Goal: Task Accomplishment & Management: Manage account settings

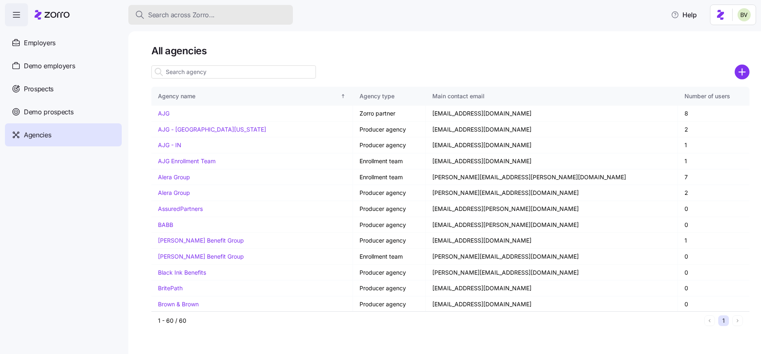
click at [186, 19] on span "Search across Zorro..." at bounding box center [181, 15] width 67 height 10
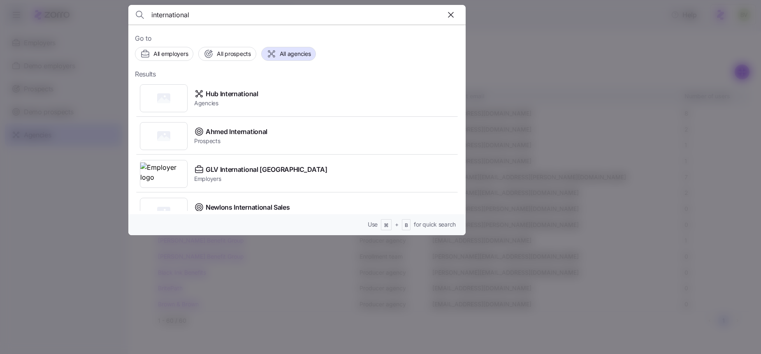
click at [192, 12] on input "international" at bounding box center [256, 15] width 211 height 20
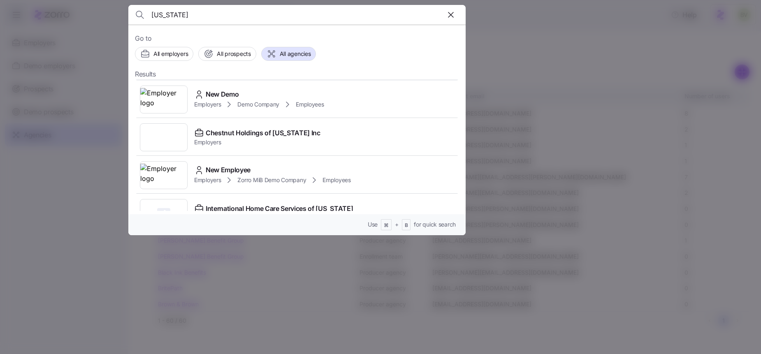
scroll to position [95, 0]
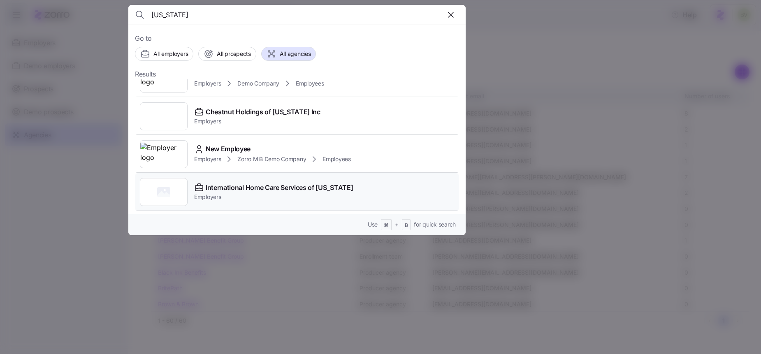
type input "[US_STATE]"
click at [159, 192] on rect at bounding box center [163, 192] width 13 height 10
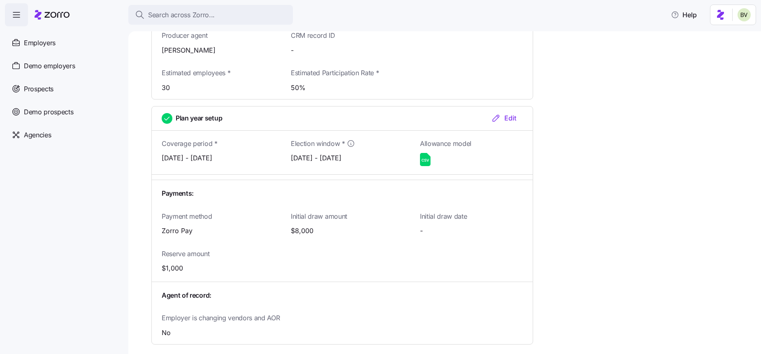
scroll to position [946, 0]
click at [426, 152] on icon at bounding box center [425, 158] width 11 height 13
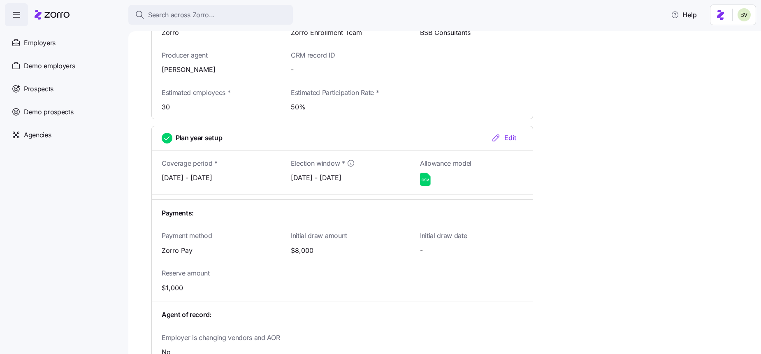
scroll to position [967, 0]
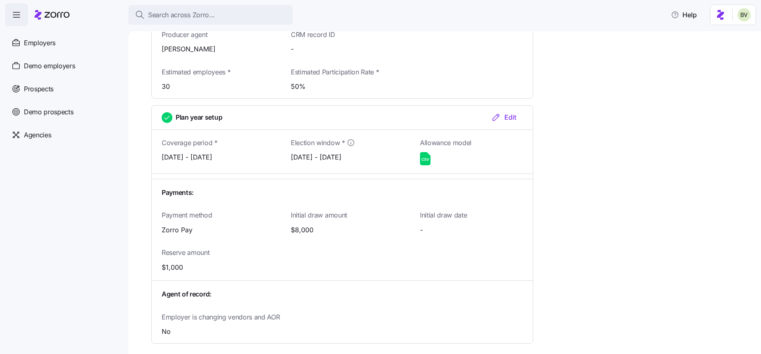
click at [502, 112] on div "Edit" at bounding box center [503, 117] width 25 height 10
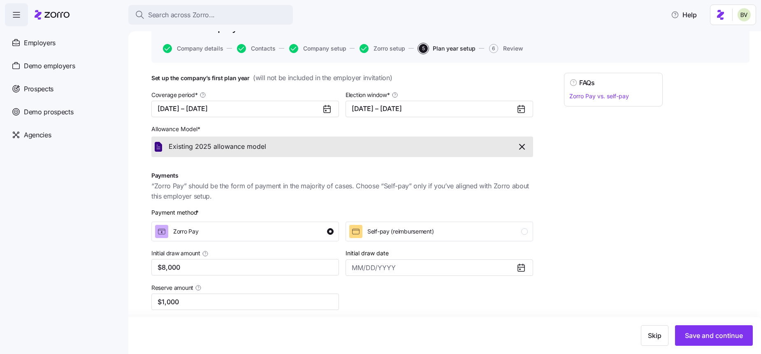
scroll to position [58, 0]
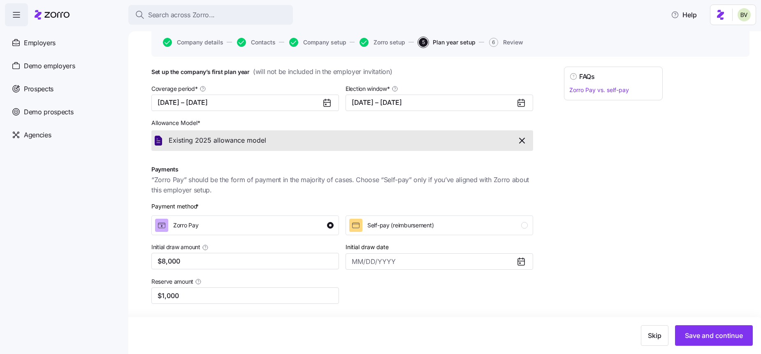
click at [522, 142] on icon "button" at bounding box center [522, 141] width 10 height 10
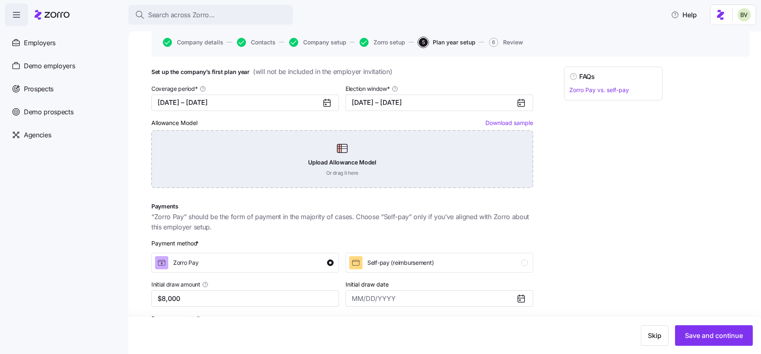
click at [338, 157] on div "Upload Allowance Model Or drag it here" at bounding box center [342, 159] width 382 height 58
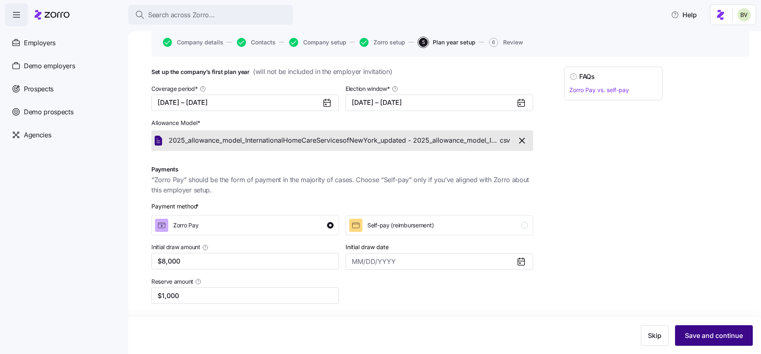
click at [697, 334] on span "Save and continue" at bounding box center [714, 336] width 58 height 10
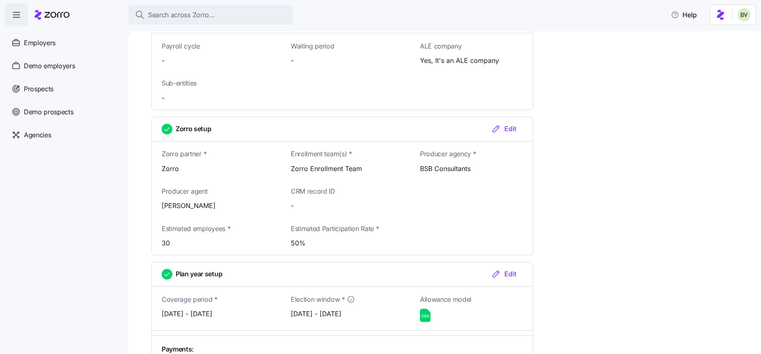
scroll to position [814, 0]
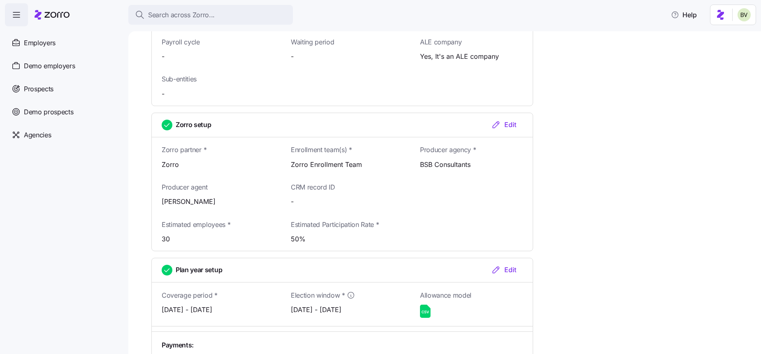
click at [511, 265] on div "Edit" at bounding box center [503, 270] width 25 height 10
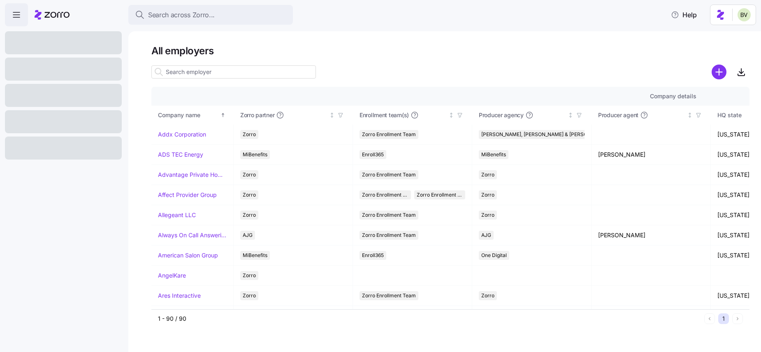
click at [212, 71] on input at bounding box center [233, 71] width 165 height 13
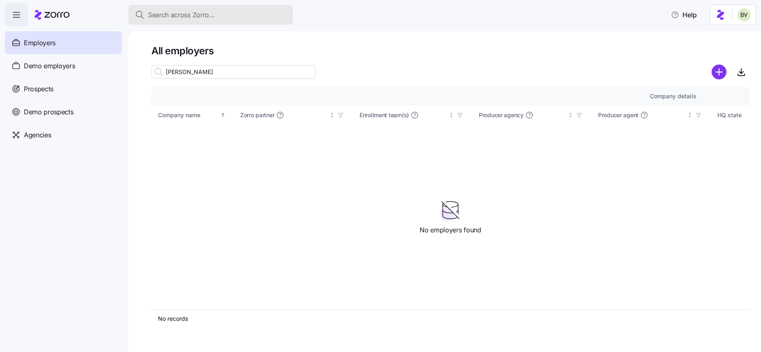
type input "tom"
click at [200, 19] on span "Search across Zorro..." at bounding box center [181, 15] width 67 height 10
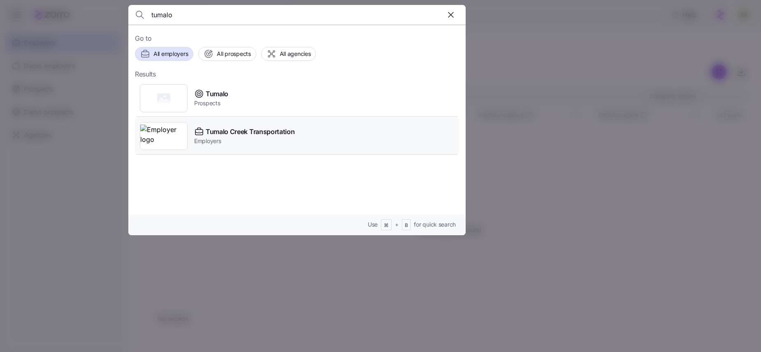
type input "tumalo"
click at [172, 143] on img at bounding box center [163, 136] width 47 height 23
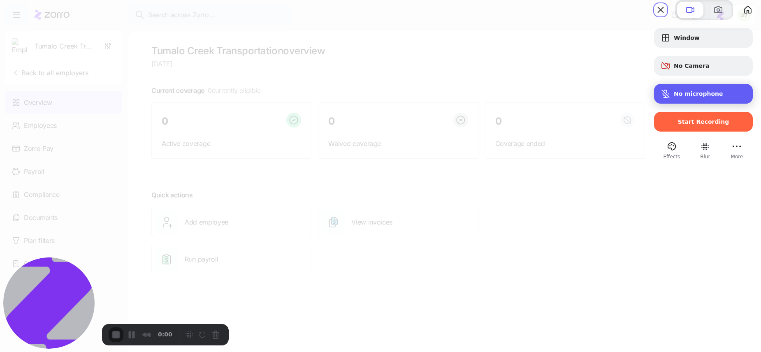
click at [661, 99] on span "Microphone options" at bounding box center [666, 94] width 10 height 10
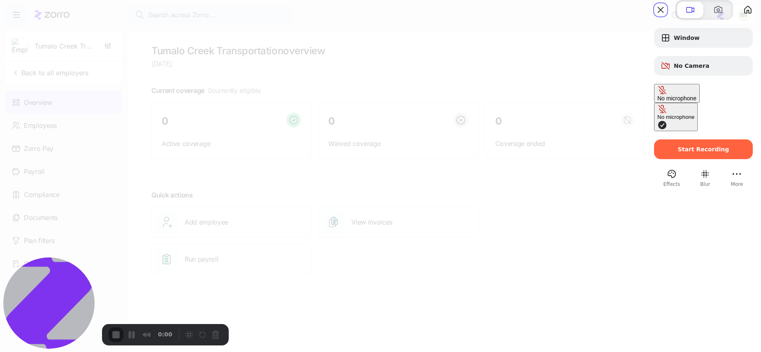
click at [658, 114] on div "No microphone" at bounding box center [676, 117] width 37 height 6
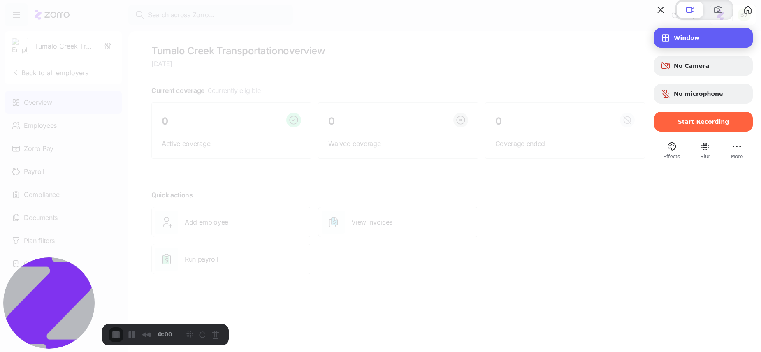
click at [673, 48] on div "Window" at bounding box center [703, 38] width 99 height 20
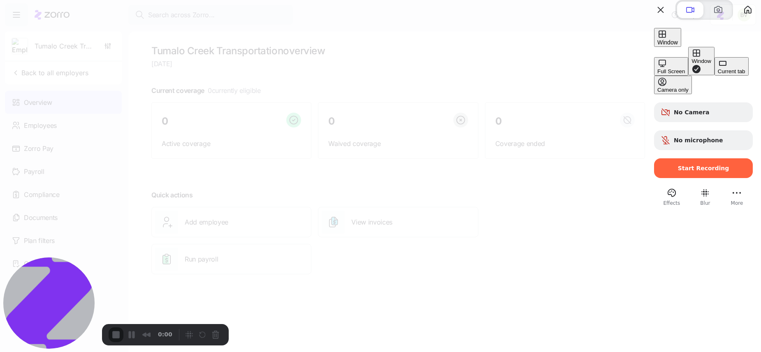
click at [715, 76] on button "Current tab" at bounding box center [732, 66] width 34 height 19
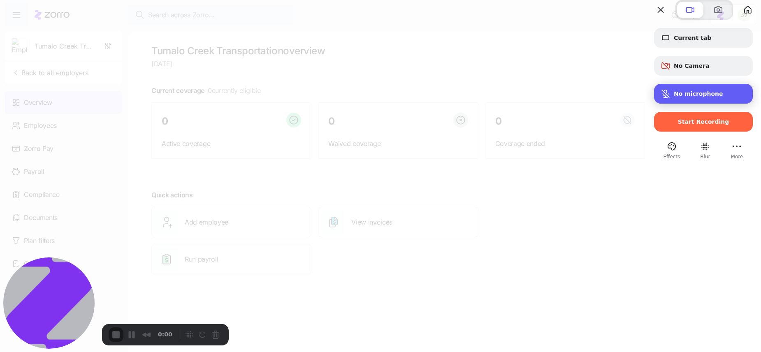
click at [681, 97] on span "No microphone" at bounding box center [698, 94] width 49 height 7
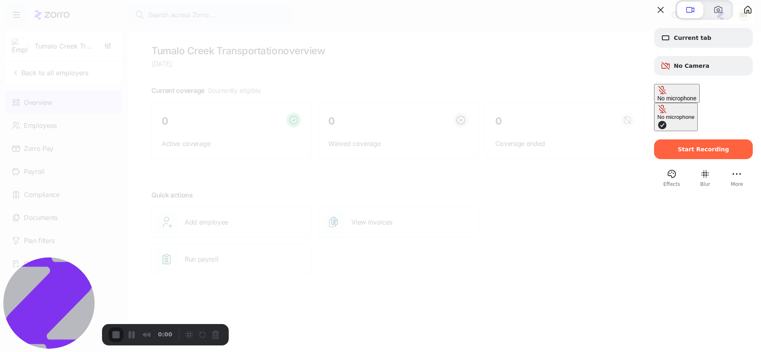
click at [654, 106] on button "No microphone" at bounding box center [676, 117] width 44 height 28
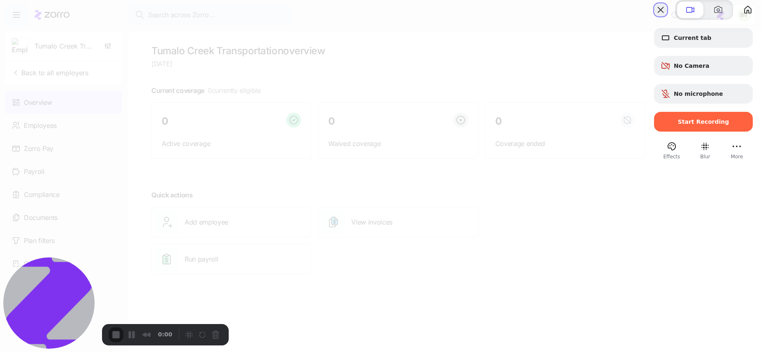
click at [654, 16] on button "Close" at bounding box center [660, 9] width 13 height 13
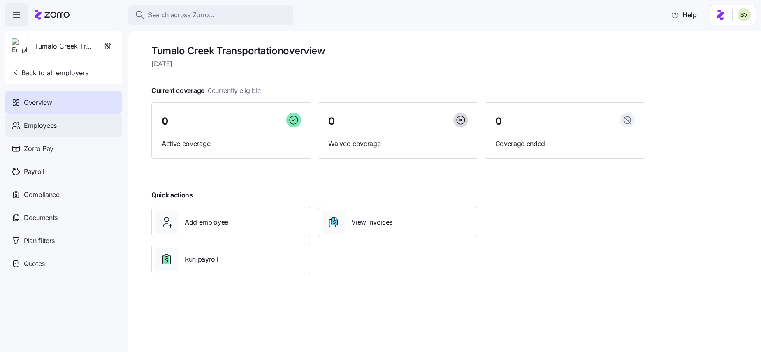
click at [81, 130] on div "Employees" at bounding box center [63, 125] width 117 height 23
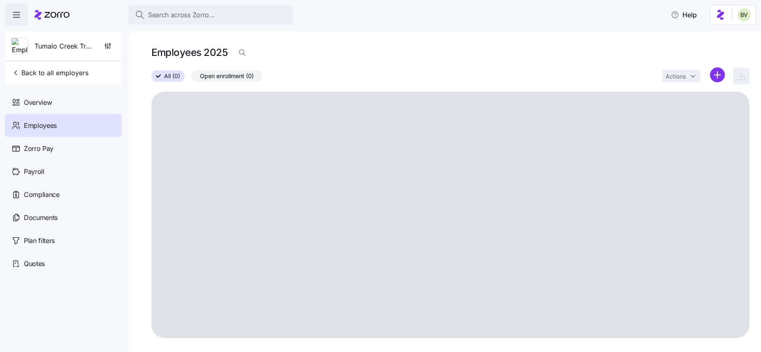
click at [712, 86] on div at bounding box center [450, 88] width 598 height 7
click at [720, 75] on html "Search across Zorro... Help Tumalo Creek Transportation Back to all employers O…" at bounding box center [380, 173] width 761 height 347
click at [686, 100] on span "Upload roster" at bounding box center [680, 97] width 35 height 8
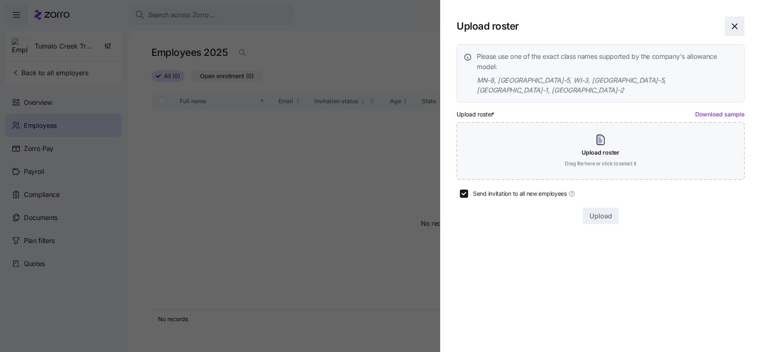
click at [734, 29] on icon "button" at bounding box center [735, 26] width 10 height 10
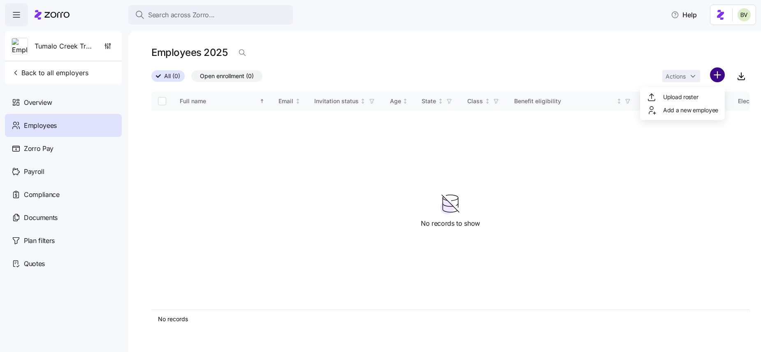
click at [717, 77] on html "Search across Zorro... Help Tumalo Creek Transportation Back to all employers O…" at bounding box center [380, 173] width 761 height 347
click at [685, 98] on span "Upload roster" at bounding box center [680, 97] width 35 height 8
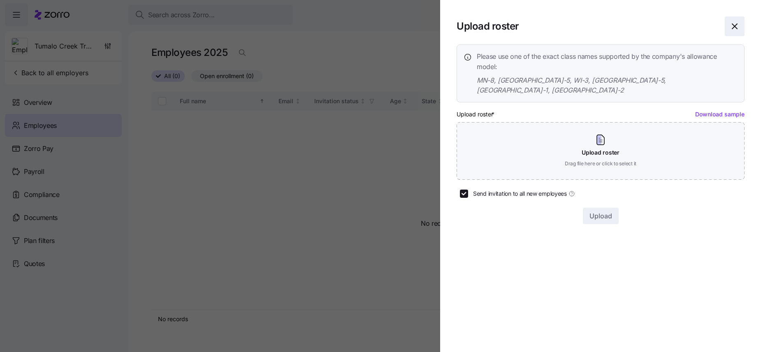
click at [738, 26] on icon "button" at bounding box center [735, 26] width 10 height 10
